Goal: Task Accomplishment & Management: Use online tool/utility

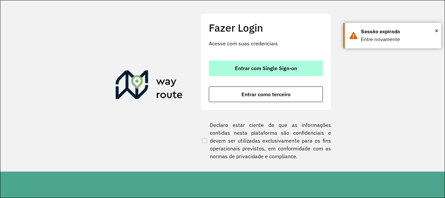
click at [246, 66] on span "Entrar com Single Sign-on" at bounding box center [266, 68] width 62 height 5
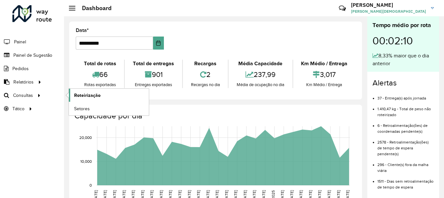
click at [84, 94] on span "Roteirização" at bounding box center [87, 95] width 26 height 7
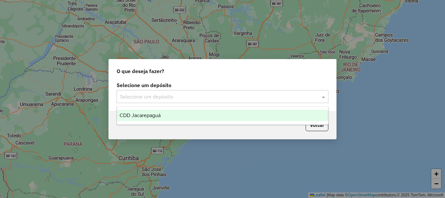
click at [189, 95] on input "text" at bounding box center [216, 97] width 192 height 8
click at [151, 117] on span "CDD Jacarepaguá" at bounding box center [140, 116] width 41 height 6
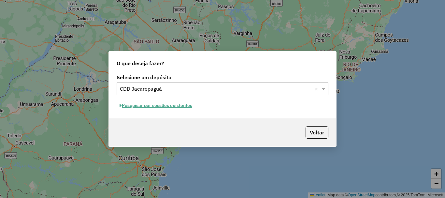
click at [185, 106] on button "Pesquisar por sessões existentes" at bounding box center [156, 105] width 79 height 10
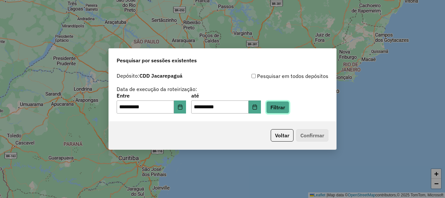
click at [282, 108] on button "Filtrar" at bounding box center [277, 107] width 23 height 12
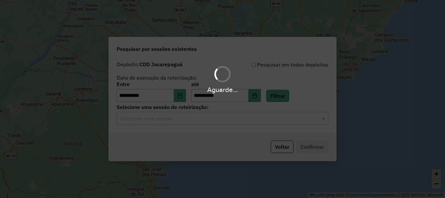
click at [222, 118] on input "text" at bounding box center [216, 119] width 192 height 8
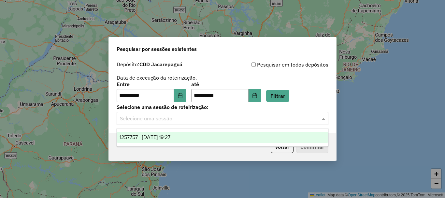
click at [166, 136] on span "1257757 - 02/09/2025 19:27" at bounding box center [145, 137] width 51 height 6
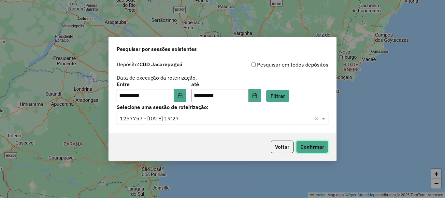
click at [318, 143] on button "Confirmar" at bounding box center [312, 147] width 32 height 12
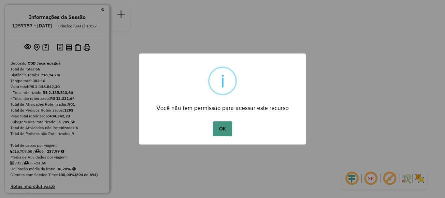
click at [220, 129] on button "OK" at bounding box center [222, 128] width 19 height 15
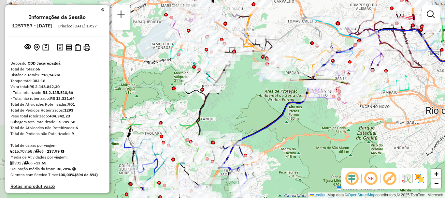
drag, startPoint x: 202, startPoint y: 75, endPoint x: 243, endPoint y: 104, distance: 49.6
click at [249, 109] on div "Janela de atendimento Grade de atendimento Capacidade Transportadoras Veículos …" at bounding box center [222, 99] width 445 height 198
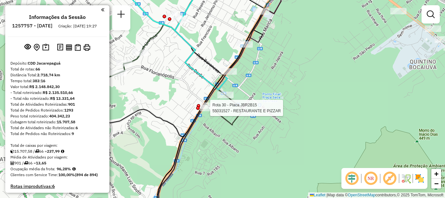
select select "**********"
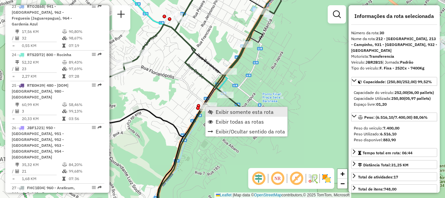
scroll to position [1411, 0]
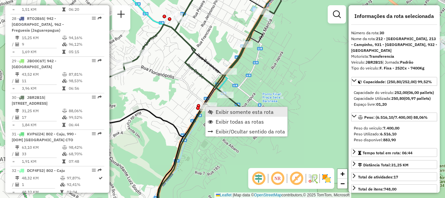
click at [216, 113] on span "Exibir somente esta rota" at bounding box center [245, 111] width 58 height 5
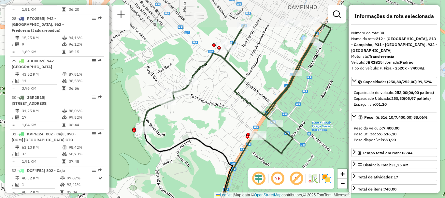
drag, startPoint x: 210, startPoint y: 46, endPoint x: 224, endPoint y: 89, distance: 45.5
click at [224, 89] on div "Janela de atendimento Grade de atendimento Capacidade Transportadoras Veículos …" at bounding box center [222, 99] width 445 height 198
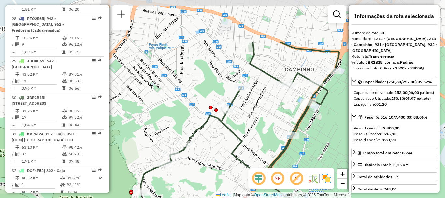
drag, startPoint x: 259, startPoint y: 71, endPoint x: 218, endPoint y: 133, distance: 74.0
click at [218, 133] on div "Janela de atendimento Grade de atendimento Capacidade Transportadoras Veículos …" at bounding box center [222, 99] width 445 height 198
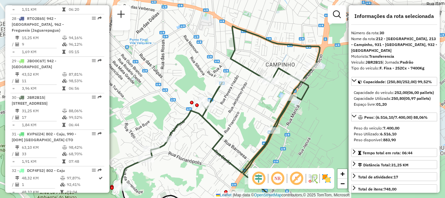
drag, startPoint x: 262, startPoint y: 116, endPoint x: 243, endPoint y: 111, distance: 19.9
click at [243, 111] on div "Janela de atendimento Grade de atendimento Capacidade Transportadoras Veículos …" at bounding box center [222, 99] width 445 height 198
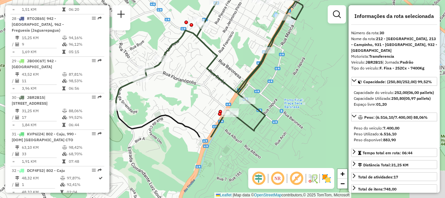
drag, startPoint x: 218, startPoint y: 152, endPoint x: 212, endPoint y: 68, distance: 83.4
click at [212, 68] on icon at bounding box center [215, 38] width 199 height 185
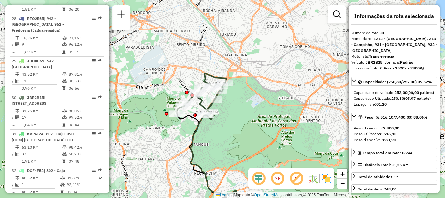
drag, startPoint x: 166, startPoint y: 80, endPoint x: 177, endPoint y: 83, distance: 11.6
click at [177, 83] on div "Janela de atendimento Grade de atendimento Capacidade Transportadoras Veículos …" at bounding box center [222, 99] width 445 height 198
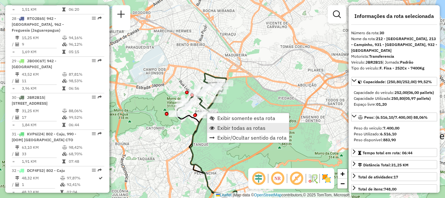
click at [230, 126] on span "Exibir todas as rotas" at bounding box center [242, 127] width 48 height 5
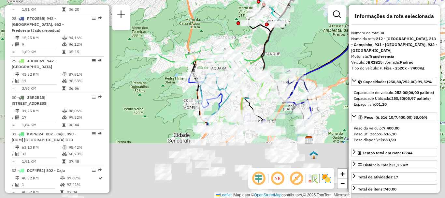
drag, startPoint x: 221, startPoint y: 136, endPoint x: 292, endPoint y: 45, distance: 115.4
click at [292, 45] on div "Janela de atendimento Grade de atendimento Capacidade Transportadoras Veículos …" at bounding box center [222, 99] width 445 height 198
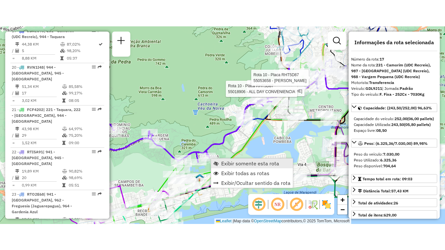
scroll to position [913, 0]
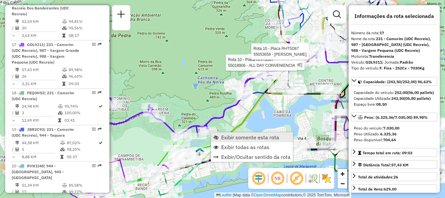
click at [226, 137] on span "Exibir somente esta rota" at bounding box center [250, 137] width 58 height 5
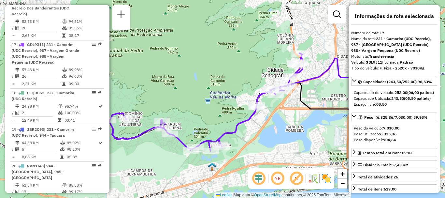
drag, startPoint x: 237, startPoint y: 134, endPoint x: 270, endPoint y: 136, distance: 32.7
click at [270, 136] on div "Janela de atendimento Grade de atendimento Capacidade Transportadoras Veículos …" at bounding box center [222, 99] width 445 height 198
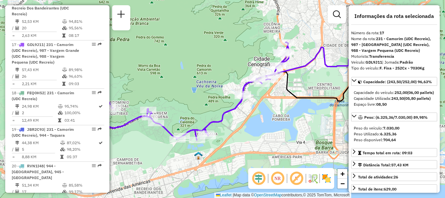
drag, startPoint x: 300, startPoint y: 143, endPoint x: 287, endPoint y: 131, distance: 17.4
click at [287, 131] on div "Janela de atendimento Grade de atendimento Capacidade Transportadoras Veículos …" at bounding box center [222, 99] width 445 height 198
click at [330, 180] on img at bounding box center [327, 178] width 10 height 10
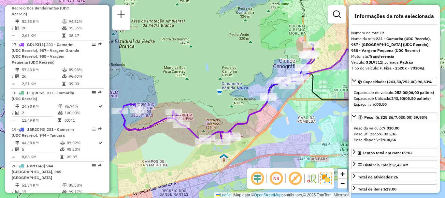
drag, startPoint x: 238, startPoint y: 122, endPoint x: 263, endPoint y: 123, distance: 25.1
click at [263, 123] on div "Janela de atendimento Grade de atendimento Capacidade Transportadoras Veículos …" at bounding box center [222, 99] width 445 height 198
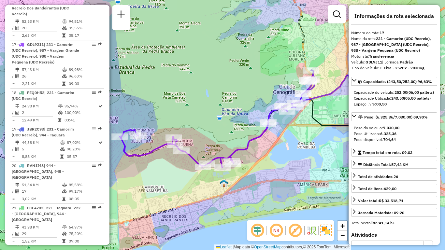
click at [326, 169] on div "Janela de atendimento Grade de atendimento Capacidade Transportadoras Veículos …" at bounding box center [222, 125] width 445 height 250
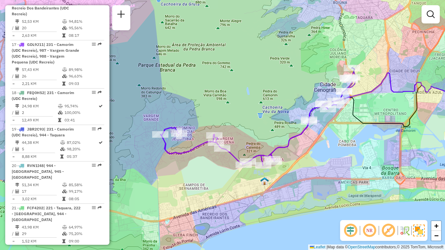
drag, startPoint x: 326, startPoint y: 169, endPoint x: 367, endPoint y: 167, distance: 40.8
click at [367, 167] on div "Janela de atendimento Grade de atendimento Capacidade Transportadoras Veículos …" at bounding box center [222, 125] width 445 height 250
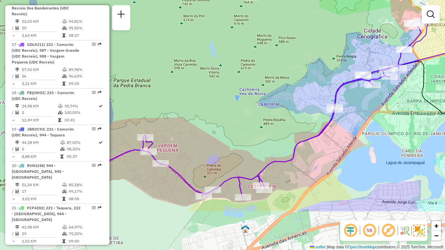
drag, startPoint x: 326, startPoint y: 219, endPoint x: 400, endPoint y: 156, distance: 97.8
click at [400, 156] on div "Janela de atendimento Grade de atendimento Capacidade Transportadoras Veículos …" at bounding box center [222, 125] width 445 height 250
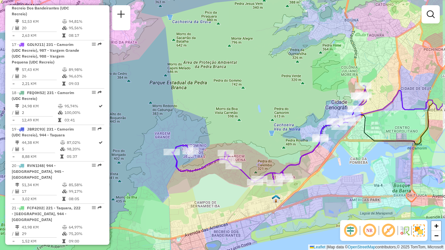
drag, startPoint x: 403, startPoint y: 169, endPoint x: 356, endPoint y: 175, distance: 47.1
click at [356, 175] on div "Janela de atendimento Grade de atendimento Capacidade Transportadoras Veículos …" at bounding box center [222, 125] width 445 height 250
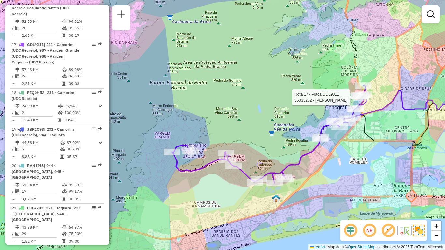
select select "**********"
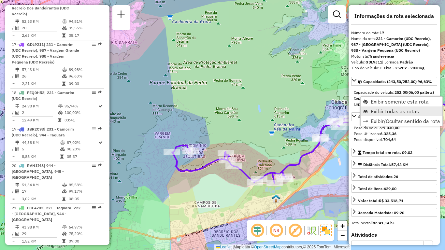
click at [378, 112] on span "Exibir todas as rotas" at bounding box center [395, 111] width 48 height 5
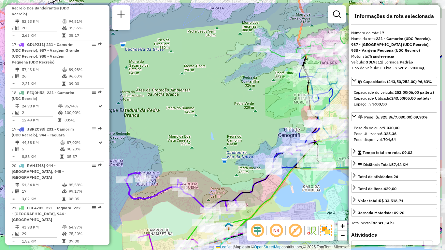
drag, startPoint x: 333, startPoint y: 92, endPoint x: 270, endPoint y: 129, distance: 72.9
click at [270, 128] on div "Janela de atendimento Grade de atendimento Capacidade Transportadoras Veículos …" at bounding box center [222, 125] width 445 height 250
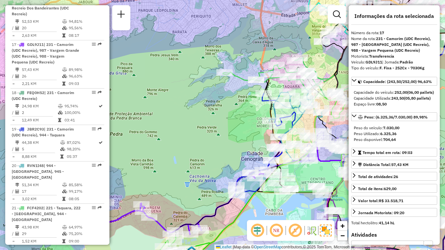
drag, startPoint x: 323, startPoint y: 102, endPoint x: 287, endPoint y: 128, distance: 43.9
click at [287, 121] on icon at bounding box center [297, 103] width 56 height 37
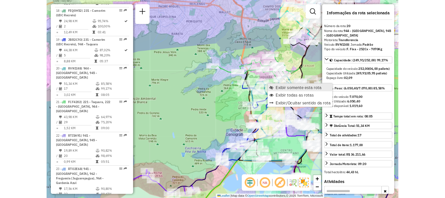
scroll to position [1034, 0]
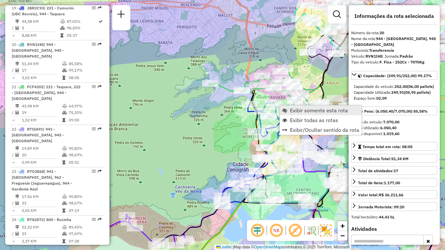
click at [286, 109] on span "Exibir somente esta rota" at bounding box center [284, 110] width 5 height 5
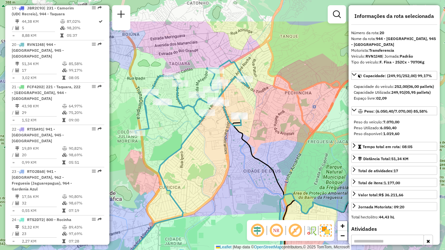
drag, startPoint x: 216, startPoint y: 91, endPoint x: 233, endPoint y: 138, distance: 49.6
click at [233, 138] on div "Janela de atendimento Grade de atendimento Capacidade Transportadoras Veículos …" at bounding box center [222, 125] width 445 height 250
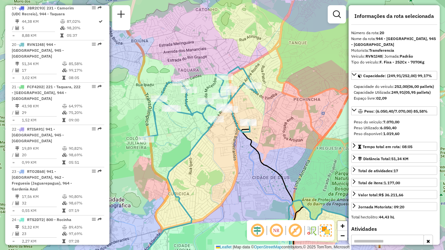
drag, startPoint x: 213, startPoint y: 125, endPoint x: 221, endPoint y: 131, distance: 11.0
click at [221, 131] on div "Janela de atendimento Grade de atendimento Capacidade Transportadoras Veículos …" at bounding box center [222, 125] width 445 height 250
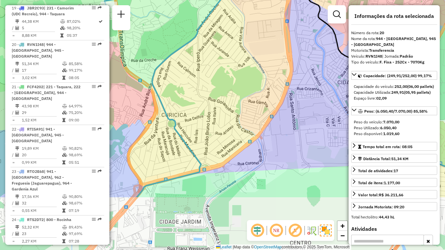
drag, startPoint x: 218, startPoint y: 197, endPoint x: 215, endPoint y: 108, distance: 89.4
click at [215, 108] on div "Janela de atendimento Grade de atendimento Capacidade Transportadoras Veículos …" at bounding box center [222, 125] width 445 height 250
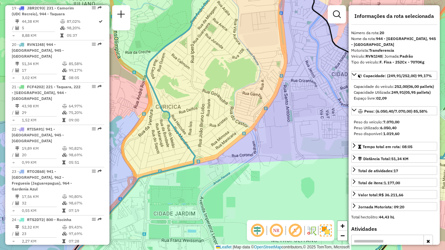
drag, startPoint x: 217, startPoint y: 115, endPoint x: 216, endPoint y: 118, distance: 3.3
click at [216, 118] on div "Janela de atendimento Grade de atendimento Capacidade Transportadoras Veículos …" at bounding box center [222, 125] width 445 height 250
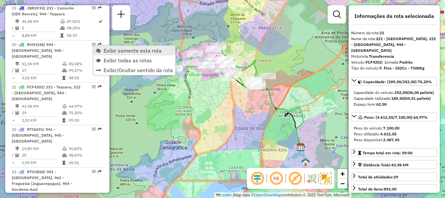
click at [109, 51] on span "Exibir somente esta rota" at bounding box center [133, 50] width 58 height 5
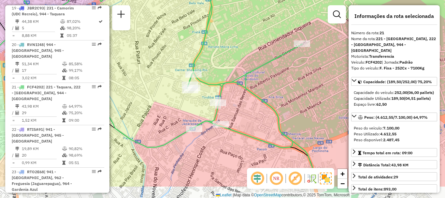
drag, startPoint x: 224, startPoint y: 152, endPoint x: 250, endPoint y: 121, distance: 40.7
click at [250, 121] on div "Janela de atendimento Grade de atendimento Capacidade Transportadoras Veículos …" at bounding box center [222, 99] width 445 height 198
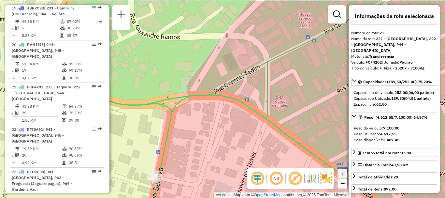
drag, startPoint x: 233, startPoint y: 99, endPoint x: 222, endPoint y: 121, distance: 24.1
click at [222, 121] on div "Janela de atendimento Grade de atendimento Capacidade Transportadoras Veículos …" at bounding box center [222, 99] width 445 height 198
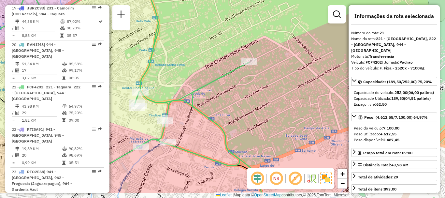
drag, startPoint x: 237, startPoint y: 143, endPoint x: 185, endPoint y: 118, distance: 58.4
click at [185, 118] on div "Janela de atendimento Grade de atendimento Capacidade Transportadoras Veículos …" at bounding box center [222, 99] width 445 height 198
